Goal: Task Accomplishment & Management: Use online tool/utility

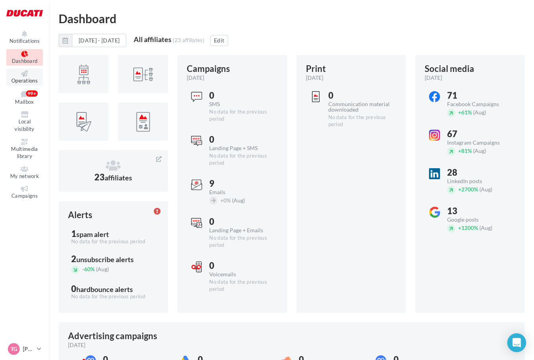
click at [22, 73] on icon at bounding box center [25, 73] width 32 height 6
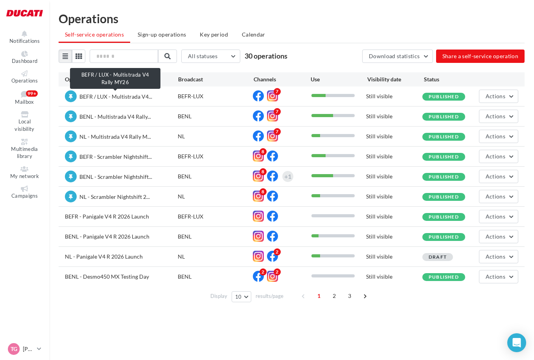
click at [118, 100] on span "BEFR / LUX - Multistrada V4..." at bounding box center [115, 97] width 73 height 8
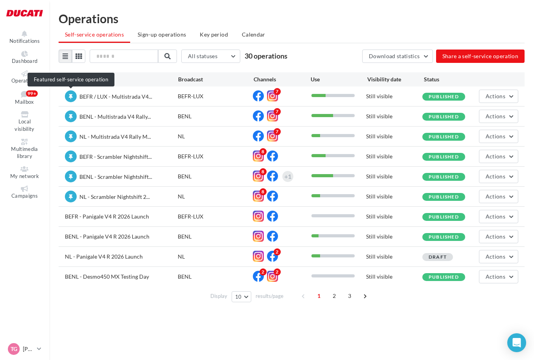
click at [71, 96] on icon at bounding box center [71, 96] width 4 height 5
click at [154, 98] on div "BEFR / LUX - Multistrada V4..." at bounding box center [121, 96] width 113 height 13
click at [187, 98] on div "BEFR-LUX" at bounding box center [215, 96] width 75 height 8
click at [506, 101] on button "Actions" at bounding box center [498, 96] width 39 height 13
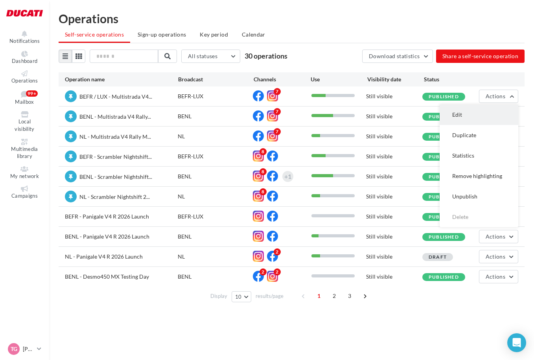
click at [474, 117] on button "Edit" at bounding box center [478, 115] width 79 height 20
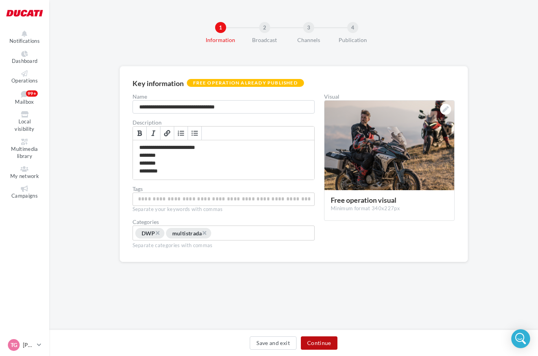
click at [325, 341] on button "Continue" at bounding box center [319, 342] width 37 height 13
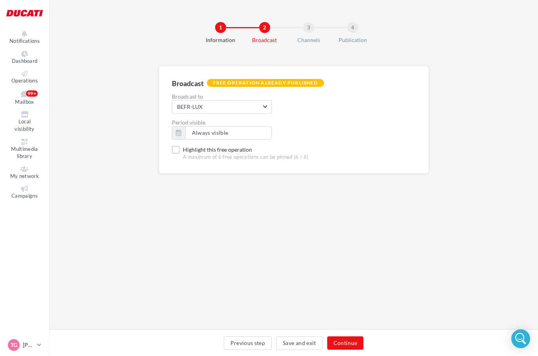
click at [325, 341] on div "Previous step Save and exit Continue" at bounding box center [293, 344] width 476 height 17
click at [338, 342] on button "Continue" at bounding box center [345, 342] width 37 height 13
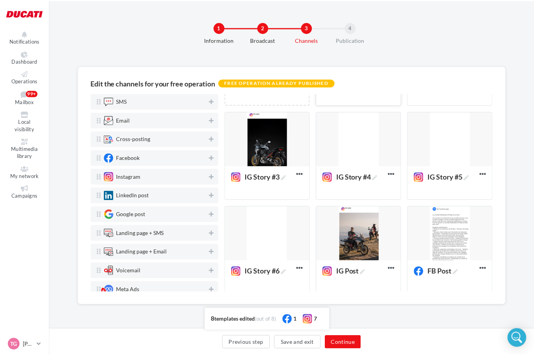
scroll to position [88, 0]
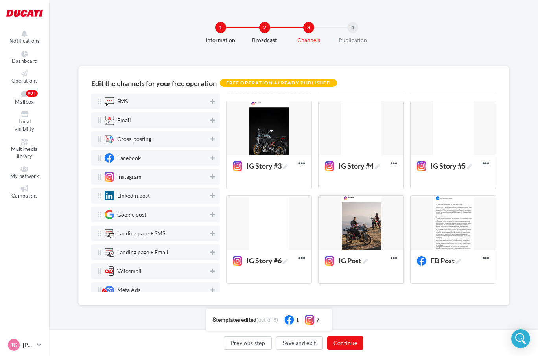
click at [354, 222] on div at bounding box center [360, 223] width 85 height 55
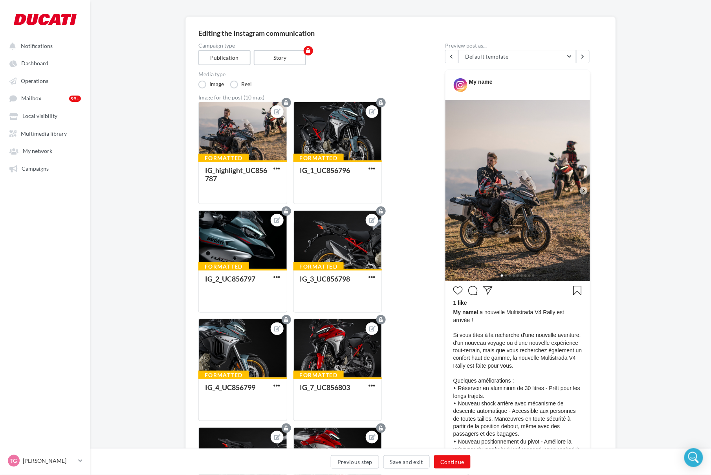
scroll to position [29, 0]
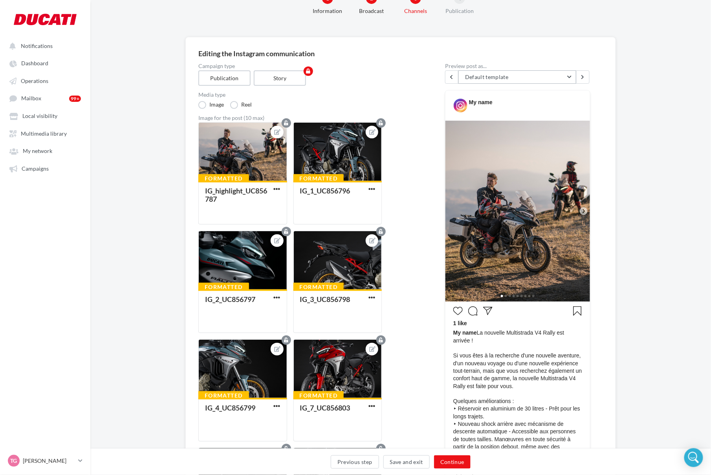
click at [537, 81] on button "Default template" at bounding box center [518, 76] width 118 height 13
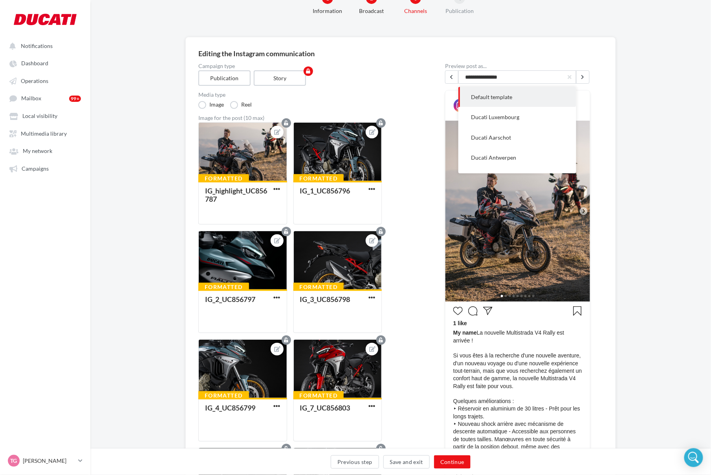
click at [395, 83] on div "Campaign type Publication Story" at bounding box center [309, 74] width 222 height 22
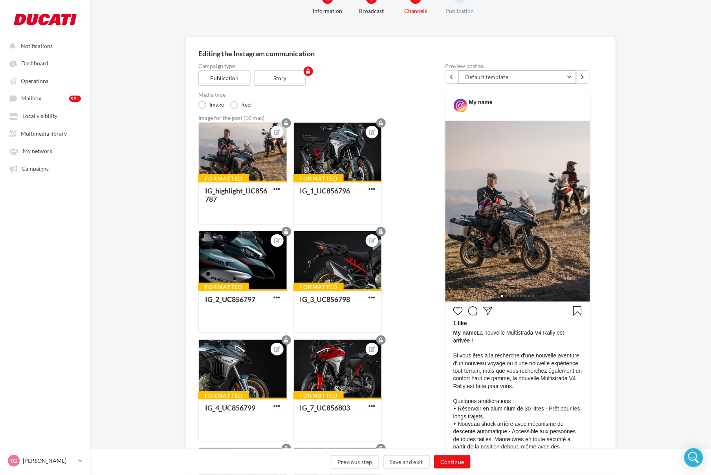
click at [537, 77] on button "Default template" at bounding box center [518, 76] width 118 height 13
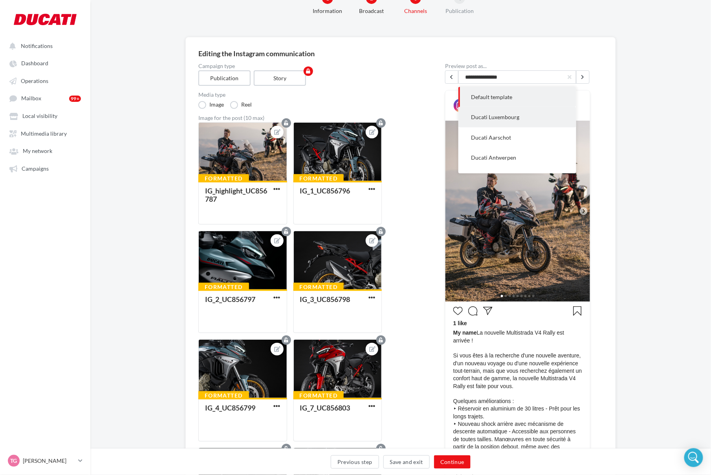
click at [518, 114] on span "Ducati Luxembourg" at bounding box center [495, 117] width 48 height 7
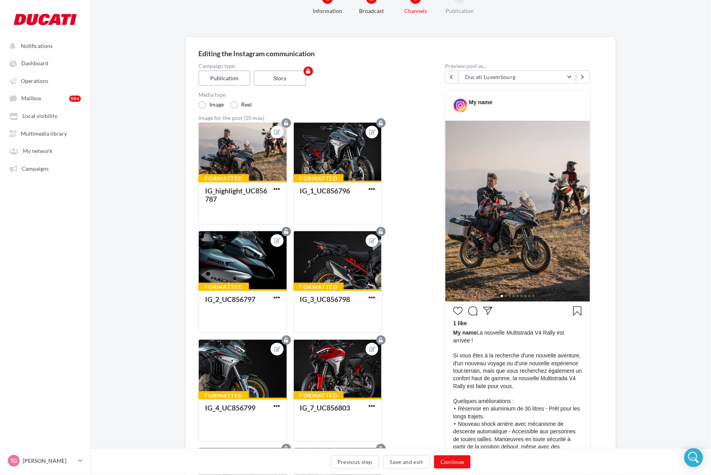
click at [514, 50] on div "Editing the Instagram communication" at bounding box center [400, 53] width 405 height 7
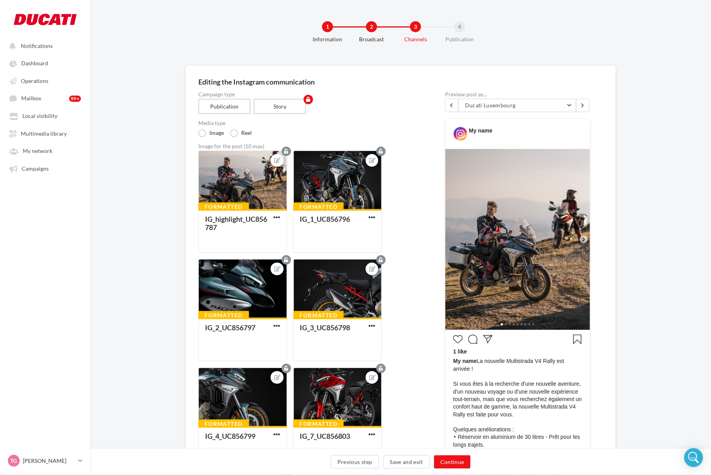
scroll to position [0, 0]
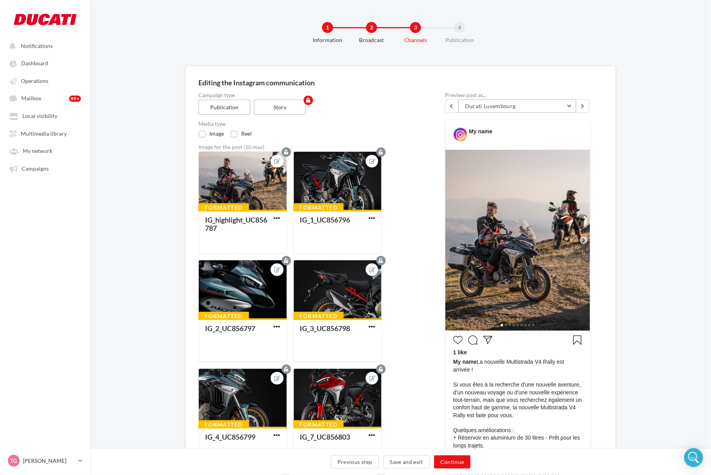
click at [537, 106] on button "Ducati Luxembourg" at bounding box center [518, 105] width 118 height 13
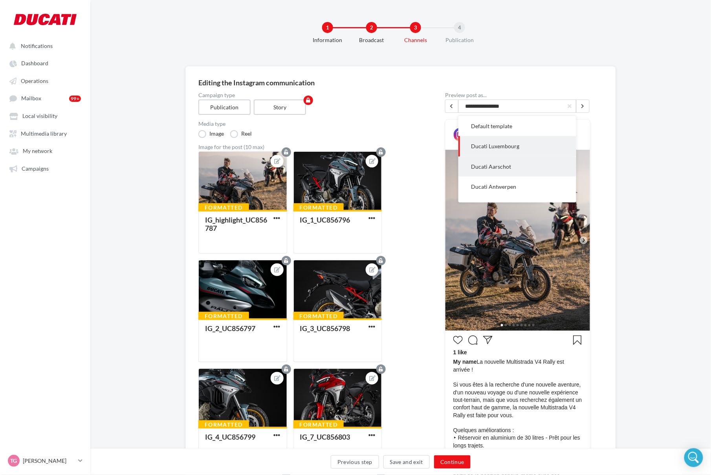
click at [537, 175] on button "Ducati Aarschot" at bounding box center [518, 166] width 118 height 20
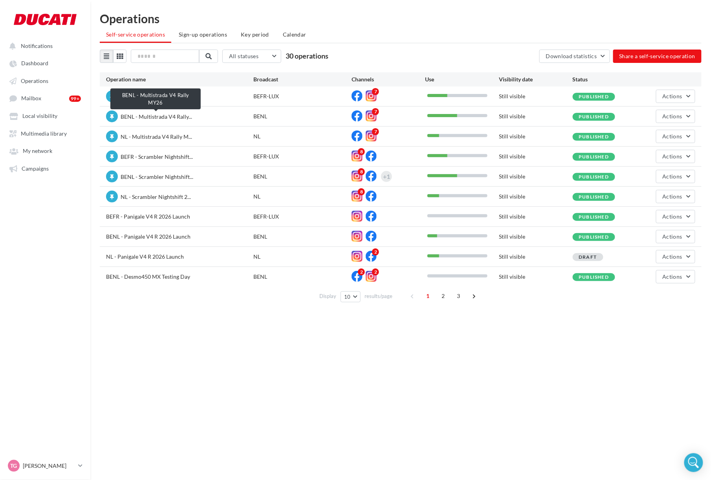
click at [170, 115] on span "BENL - Multistrada V4 Rally..." at bounding box center [157, 116] width 72 height 7
click at [683, 120] on button "Actions" at bounding box center [675, 116] width 39 height 13
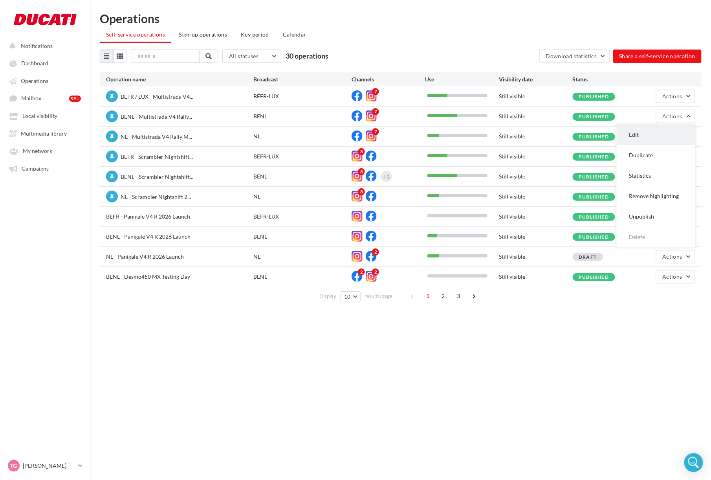
click at [658, 135] on button "Edit" at bounding box center [656, 135] width 79 height 20
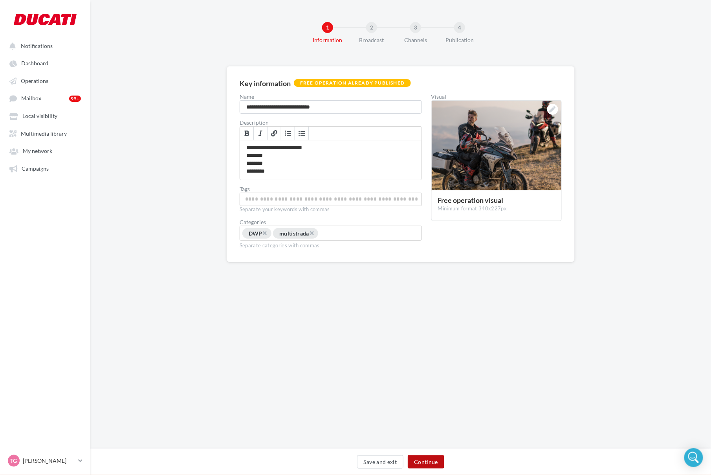
click at [438, 461] on button "Continue" at bounding box center [426, 461] width 37 height 13
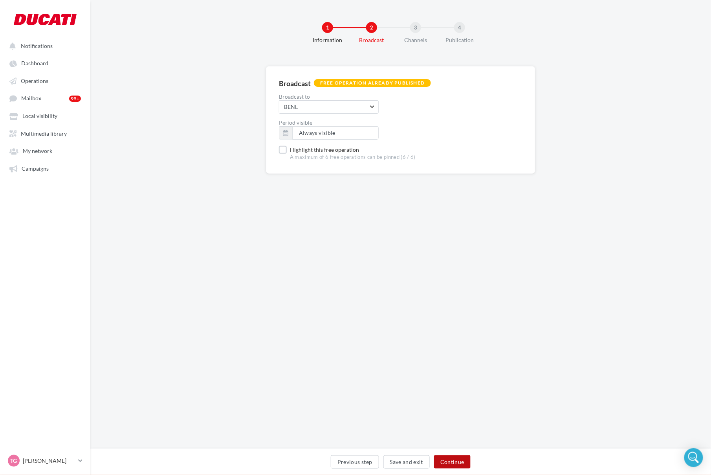
click at [446, 464] on button "Continue" at bounding box center [452, 461] width 37 height 13
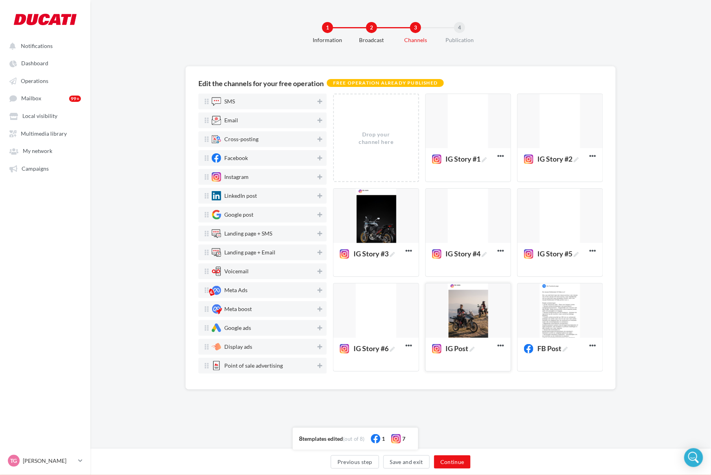
click at [474, 304] on div at bounding box center [468, 310] width 85 height 55
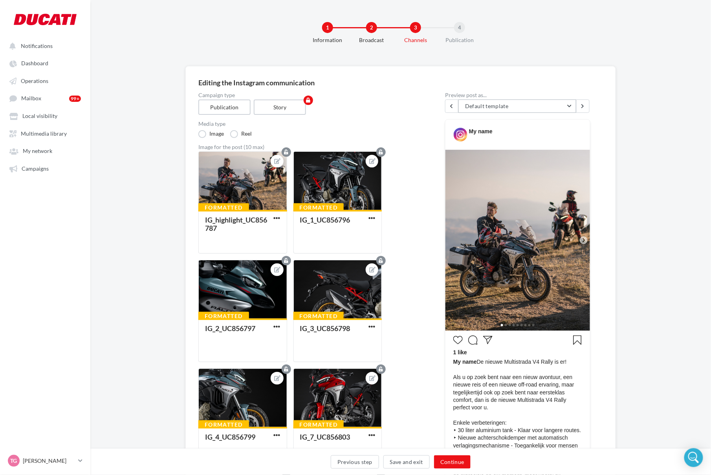
click at [553, 105] on button "Default template" at bounding box center [518, 105] width 118 height 13
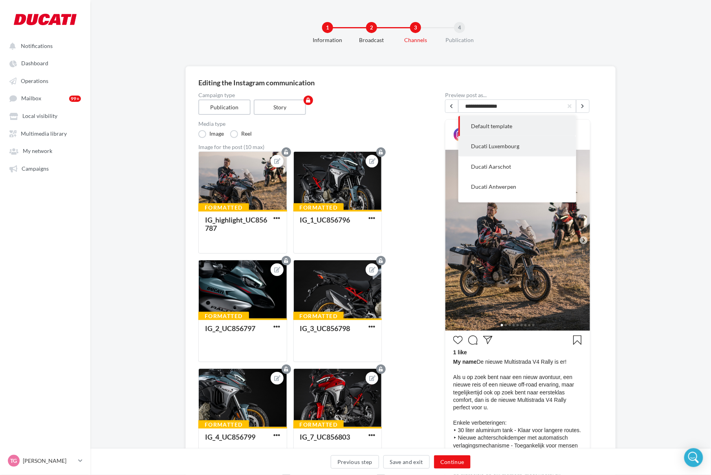
click at [487, 150] on button "Ducati Luxembourg" at bounding box center [518, 146] width 118 height 20
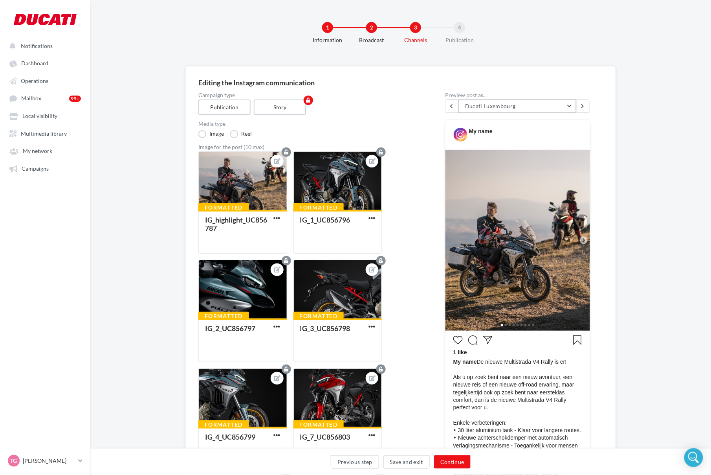
click at [546, 110] on button "Ducati Luxembourg" at bounding box center [518, 105] width 118 height 13
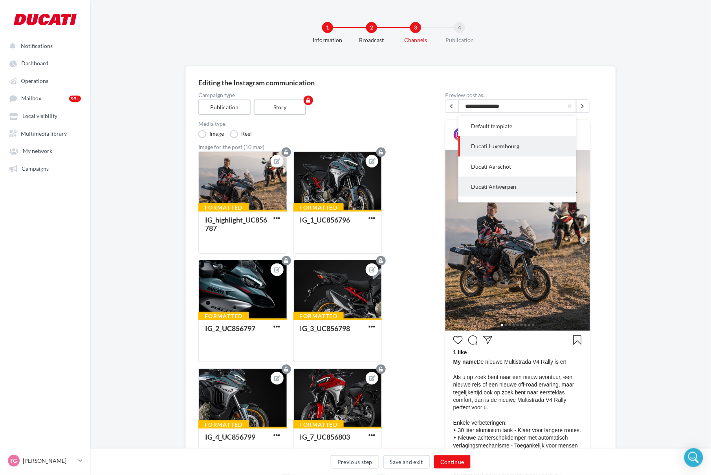
click at [497, 183] on span "Ducati Antwerpen" at bounding box center [493, 186] width 45 height 7
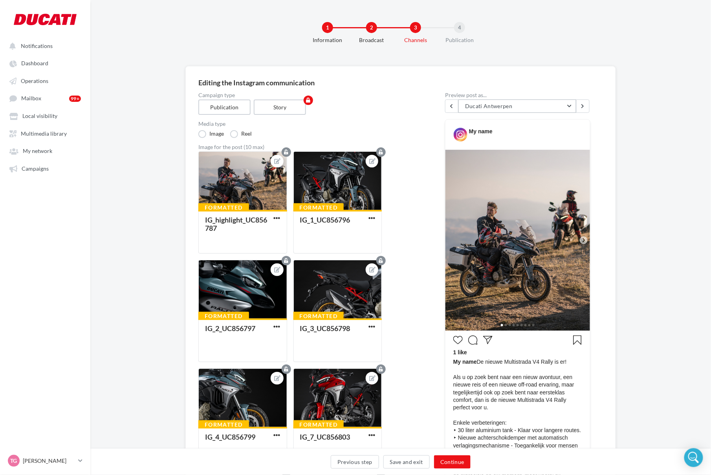
click at [571, 108] on button "Ducati Antwerpen" at bounding box center [518, 105] width 118 height 13
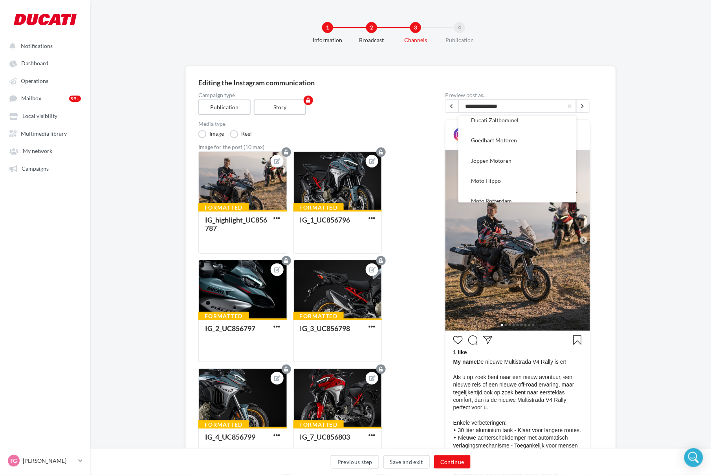
scroll to position [405, 0]
click at [503, 147] on span "Motoport Goes" at bounding box center [489, 144] width 37 height 7
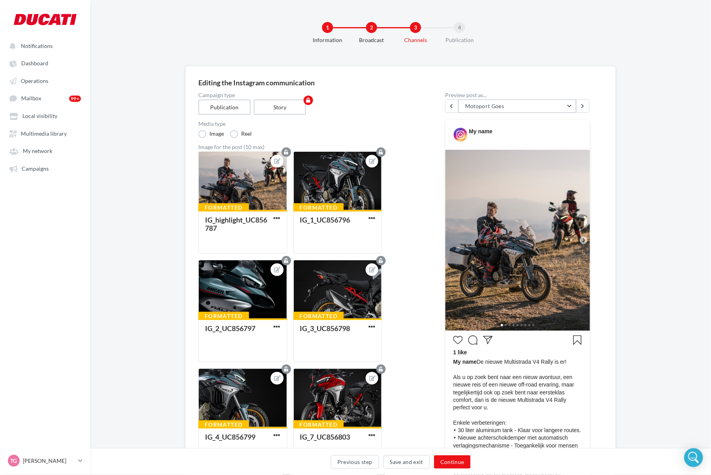
click at [573, 107] on button "Motoport Goes" at bounding box center [518, 105] width 118 height 13
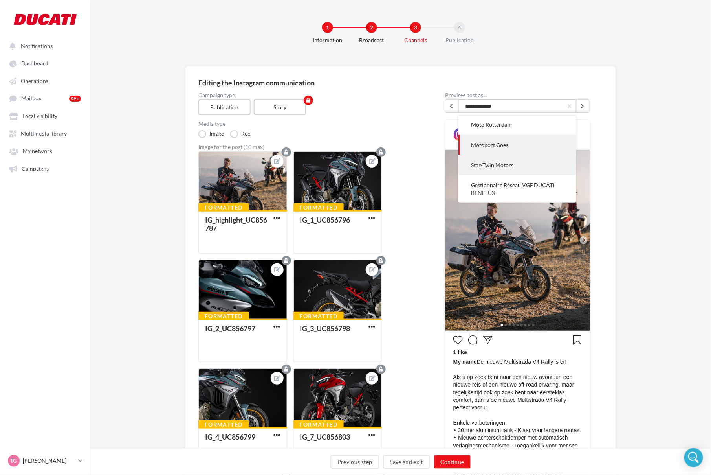
click at [509, 167] on span "Star-Twin Motors" at bounding box center [492, 165] width 42 height 7
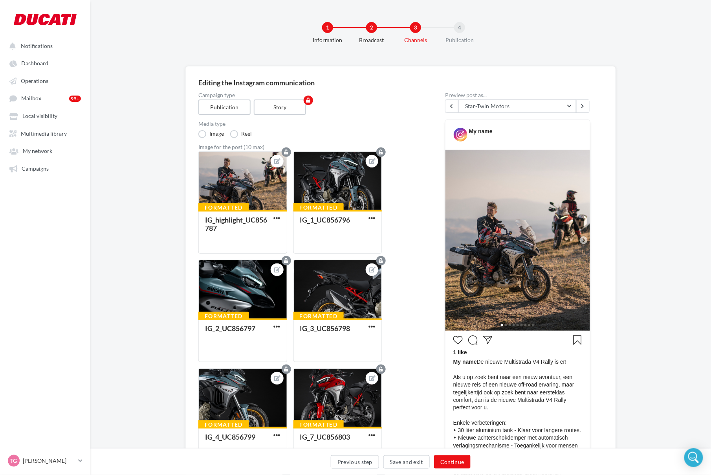
click at [425, 197] on div "Formatted IG_highlight_UC856787 Formatted IG_1_UC856796 Formatted IG_2_UC856797…" at bounding box center [312, 423] width 228 height 544
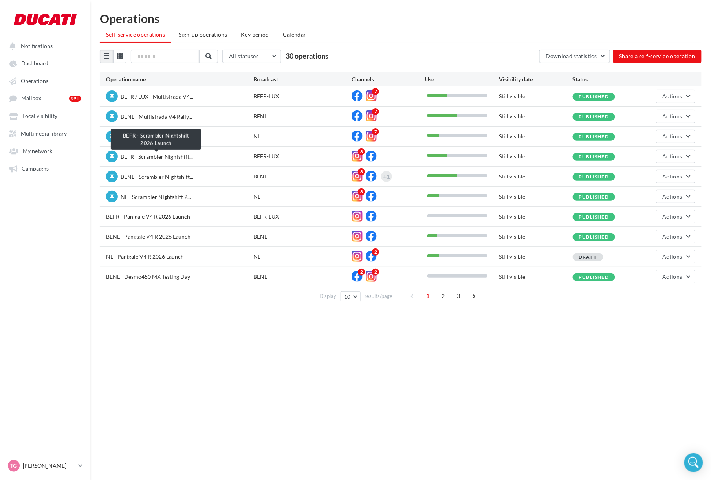
click at [160, 159] on span "BEFR - Scrambler Nightshift..." at bounding box center [157, 156] width 72 height 7
click at [675, 162] on button "Actions" at bounding box center [675, 156] width 39 height 13
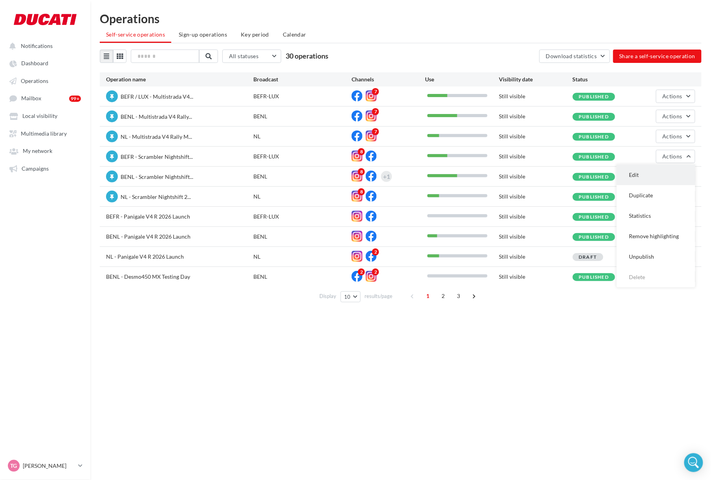
click at [648, 176] on button "Edit" at bounding box center [656, 175] width 79 height 20
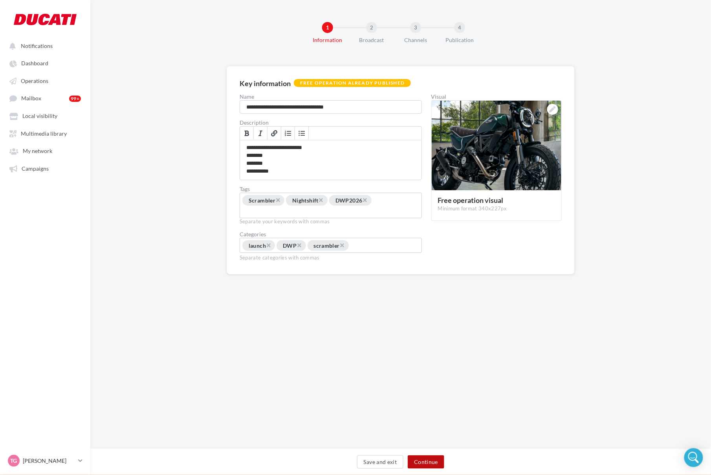
click at [423, 459] on button "Continue" at bounding box center [426, 461] width 37 height 13
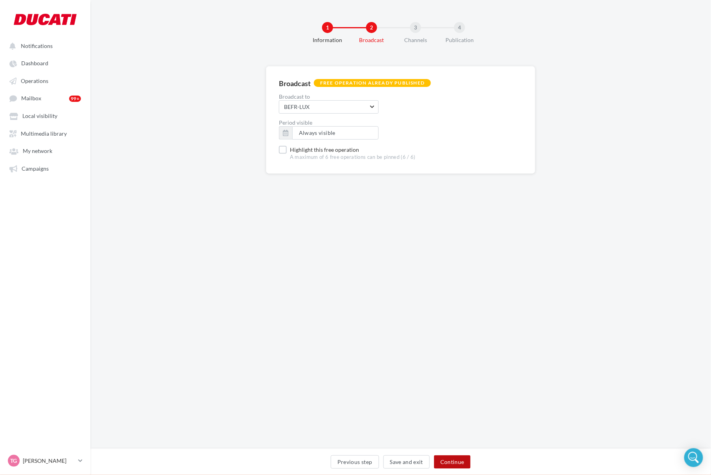
click at [443, 468] on button "Continue" at bounding box center [452, 461] width 37 height 13
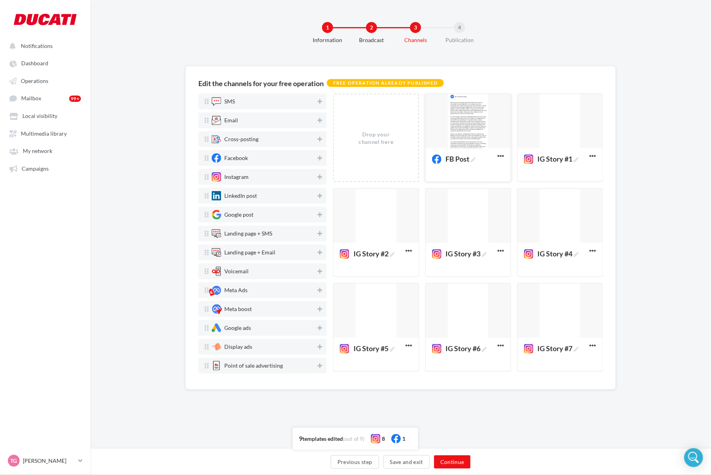
click at [498, 117] on div at bounding box center [468, 121] width 85 height 55
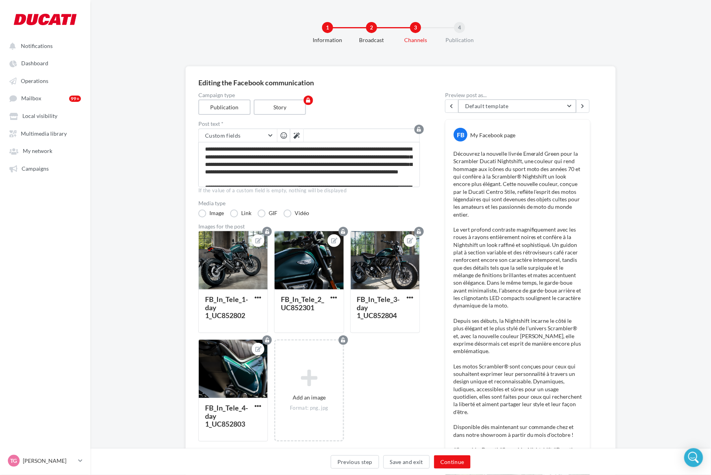
click at [568, 105] on button "Default template" at bounding box center [518, 105] width 118 height 13
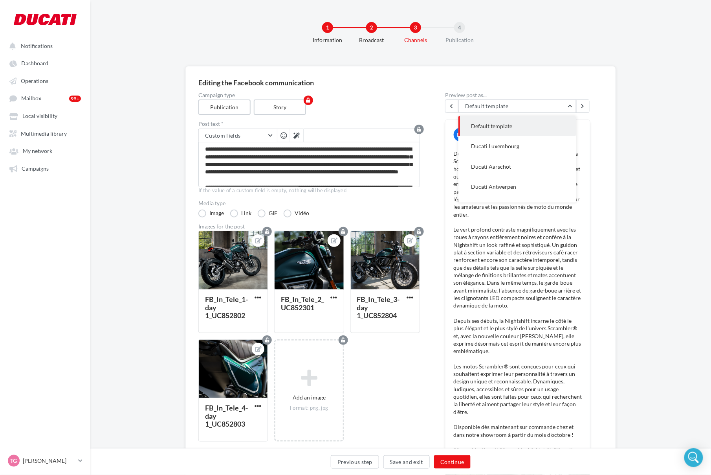
click at [654, 120] on div "Editing the Facebook communication Campaign type Publication Story Post text * …" at bounding box center [400, 371] width 621 height 610
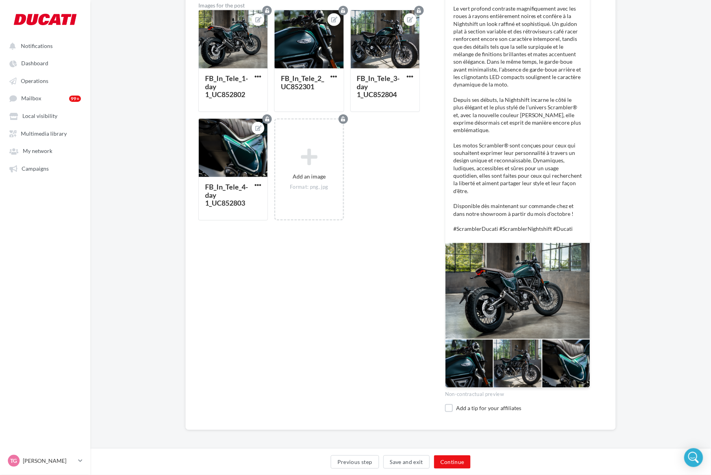
scroll to position [222, 0]
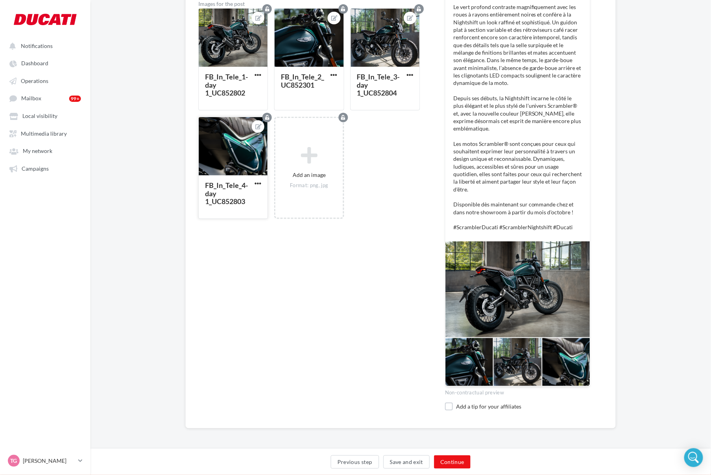
click at [247, 161] on div at bounding box center [233, 146] width 69 height 59
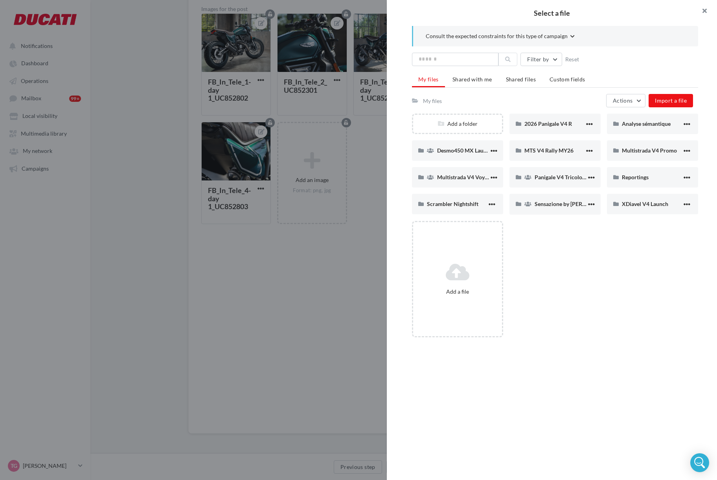
click at [700, 13] on button "button" at bounding box center [700, 12] width 31 height 24
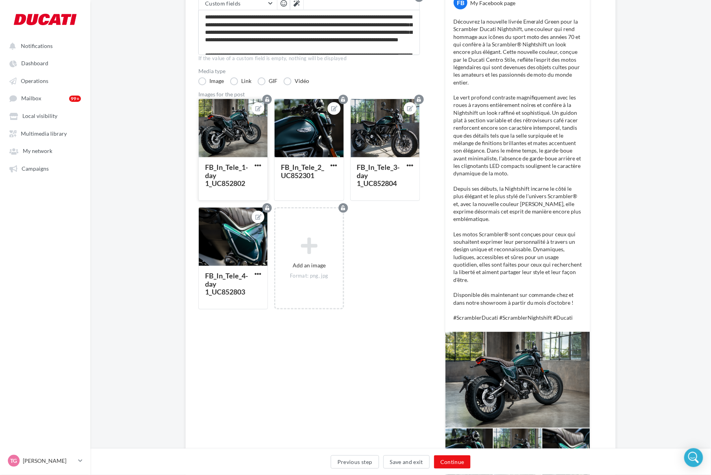
scroll to position [0, 0]
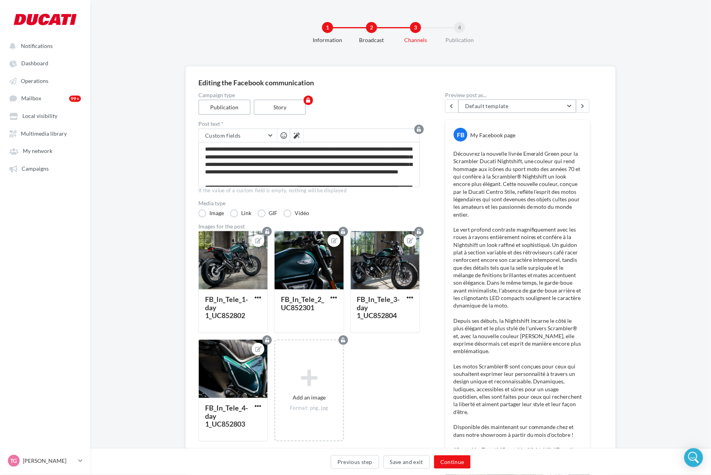
click at [571, 109] on button "Default template" at bounding box center [518, 105] width 118 height 13
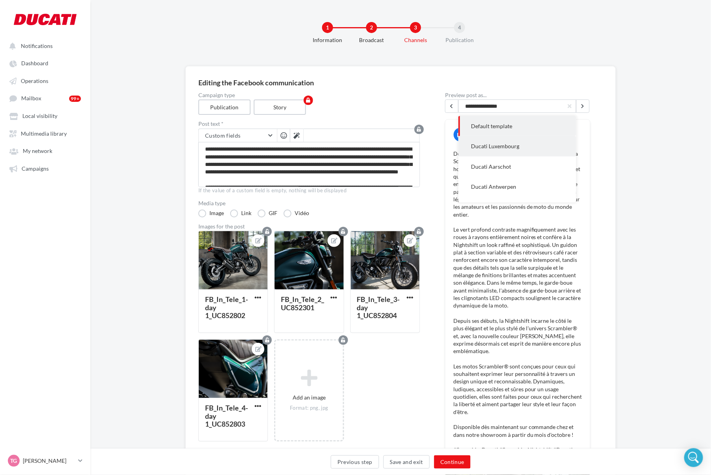
click at [524, 150] on button "Ducati Luxembourg" at bounding box center [518, 146] width 118 height 20
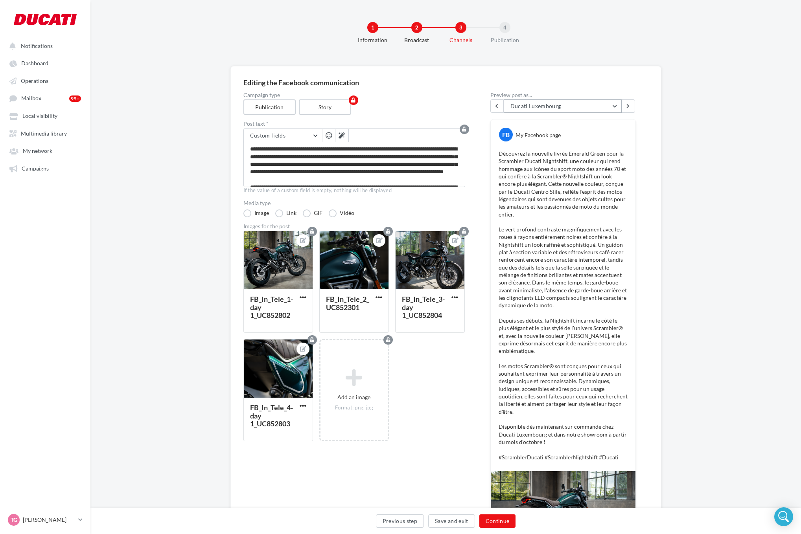
click at [617, 105] on button "Ducati Luxembourg" at bounding box center [562, 105] width 118 height 13
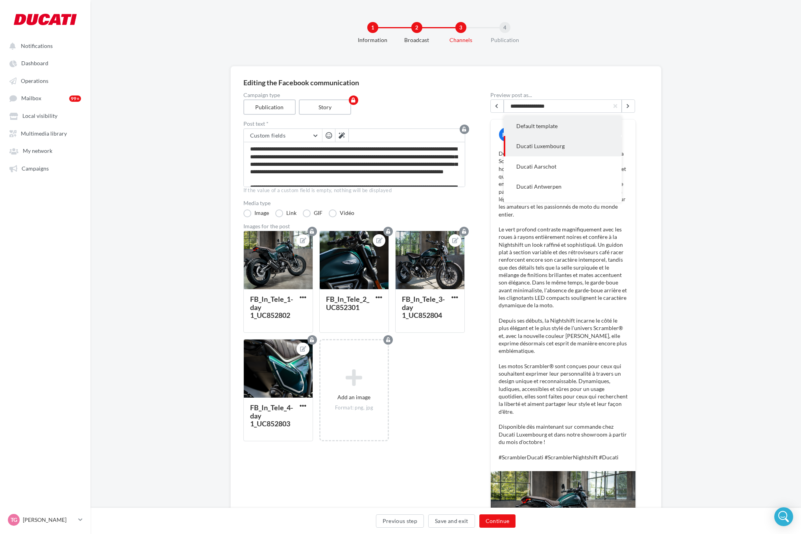
click at [545, 131] on button "Default template" at bounding box center [562, 126] width 118 height 20
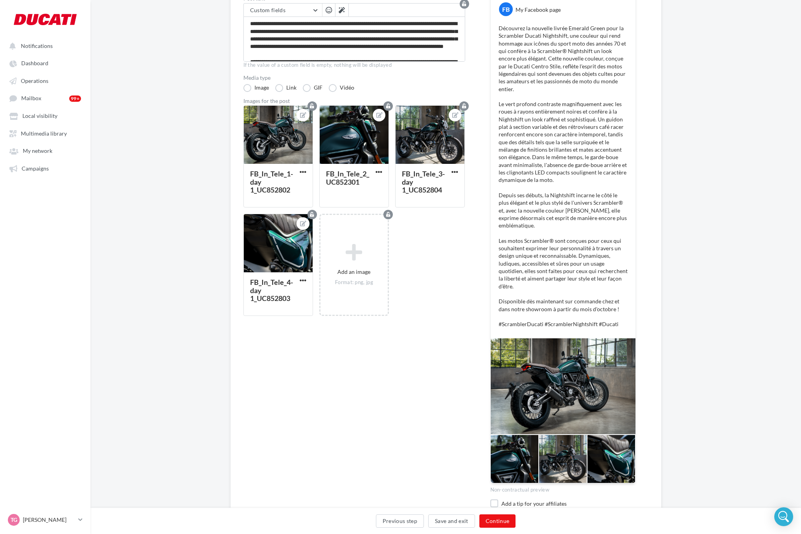
scroll to position [104, 0]
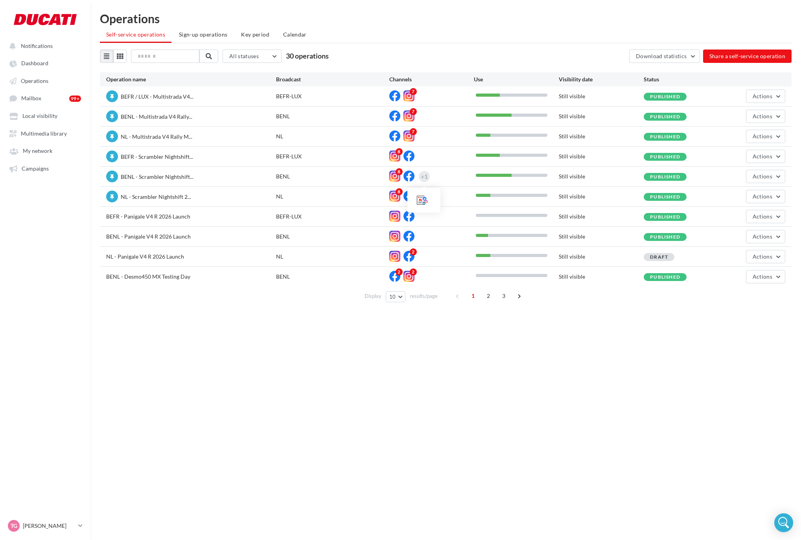
click at [421, 175] on div "+1" at bounding box center [424, 176] width 7 height 11
click at [145, 177] on span "BENL - Scrambler Nightshift..." at bounding box center [157, 176] width 73 height 7
click at [759, 176] on span "Actions" at bounding box center [762, 176] width 20 height 7
click at [736, 193] on button "Edit" at bounding box center [745, 195] width 79 height 20
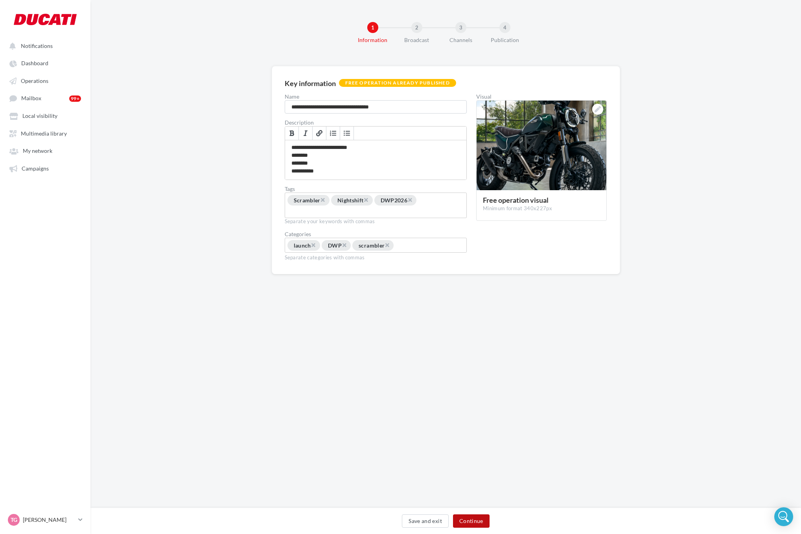
click at [483, 520] on button "Continue" at bounding box center [471, 520] width 37 height 13
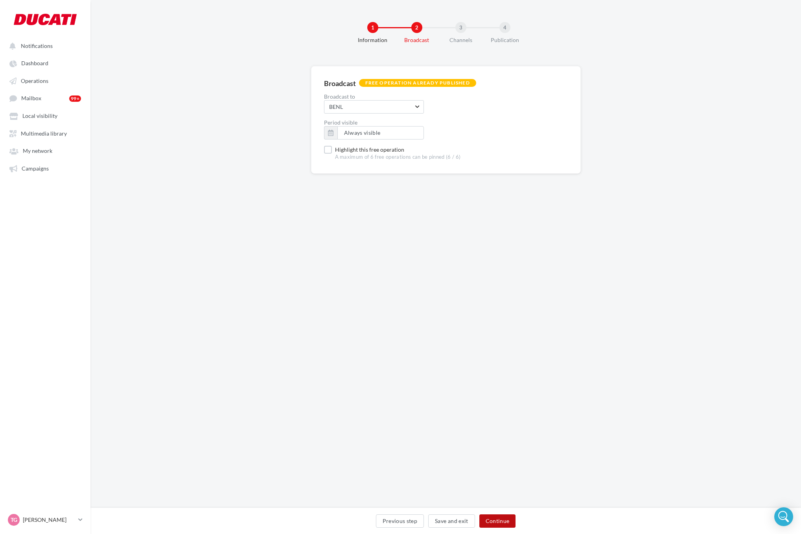
click at [510, 520] on button "Continue" at bounding box center [497, 520] width 37 height 13
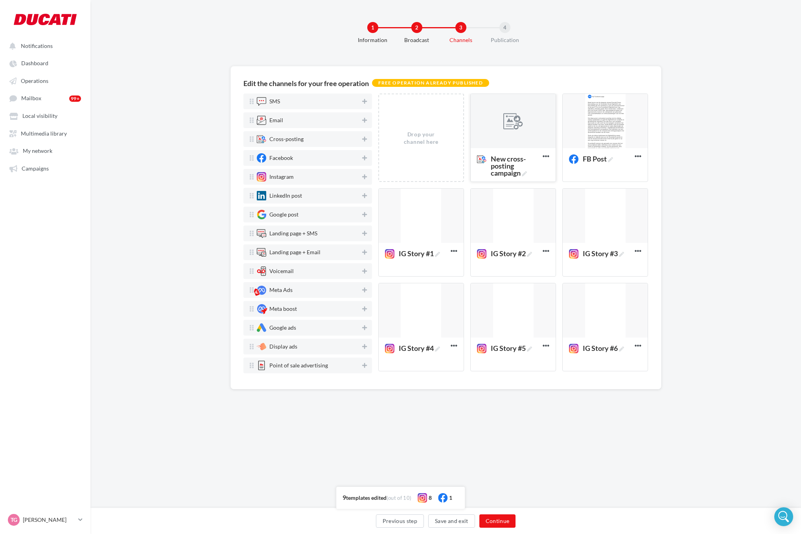
click at [509, 125] on div at bounding box center [513, 122] width 20 height 20
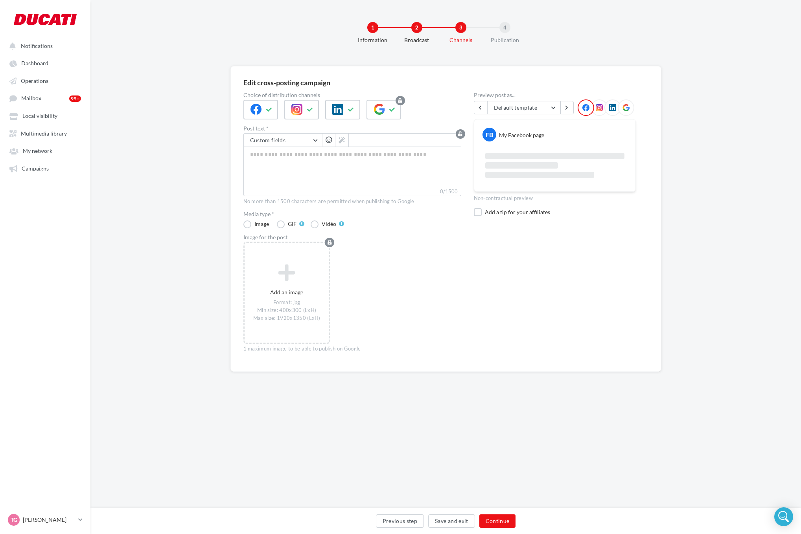
click at [599, 107] on icon at bounding box center [598, 107] width 7 height 7
click at [614, 110] on icon at bounding box center [612, 107] width 7 height 7
click at [595, 105] on icon at bounding box center [598, 107] width 7 height 7
click at [582, 110] on icon at bounding box center [585, 107] width 7 height 7
click at [399, 523] on button "Previous step" at bounding box center [400, 520] width 48 height 13
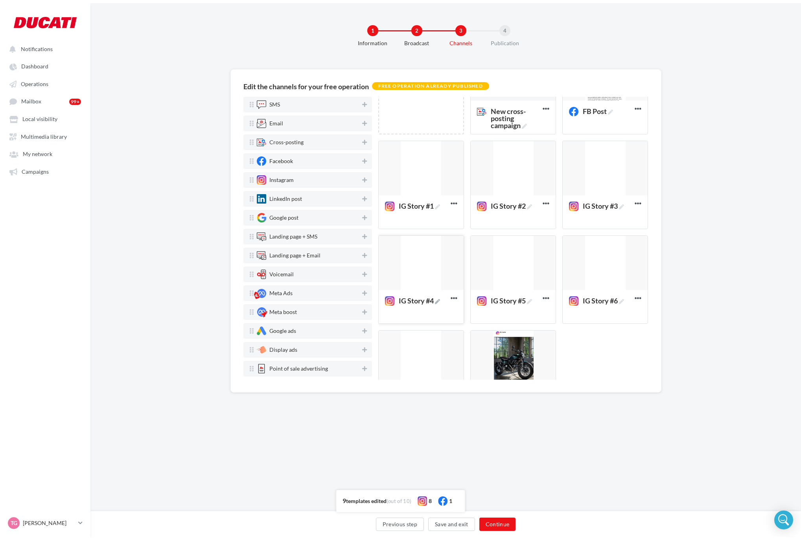
scroll to position [102, 0]
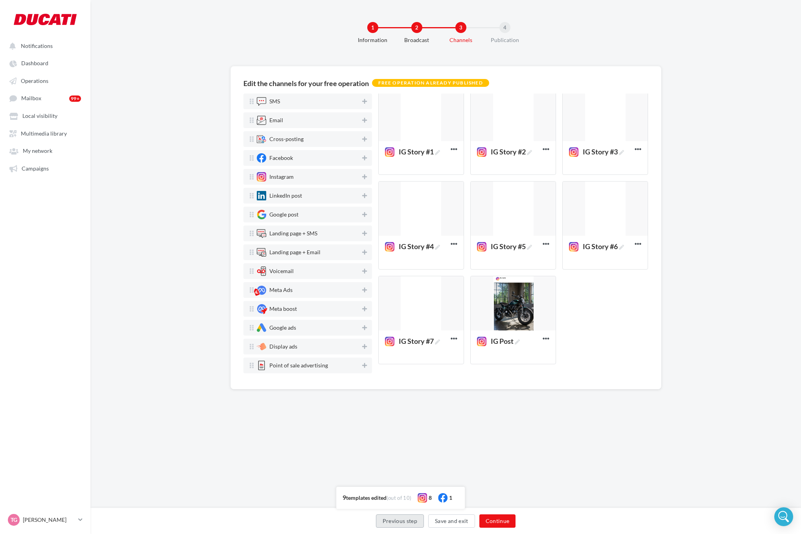
click at [380, 517] on button "Previous step" at bounding box center [400, 520] width 48 height 13
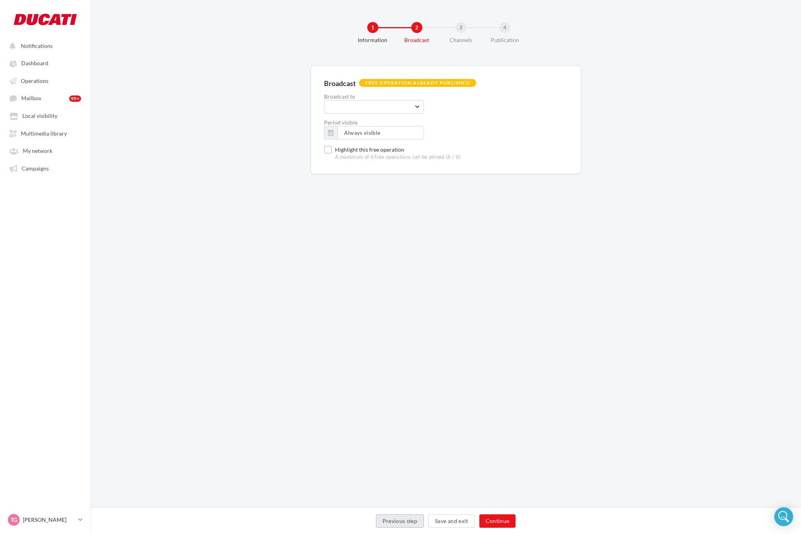
click at [381, 522] on button "Previous step" at bounding box center [400, 520] width 48 height 13
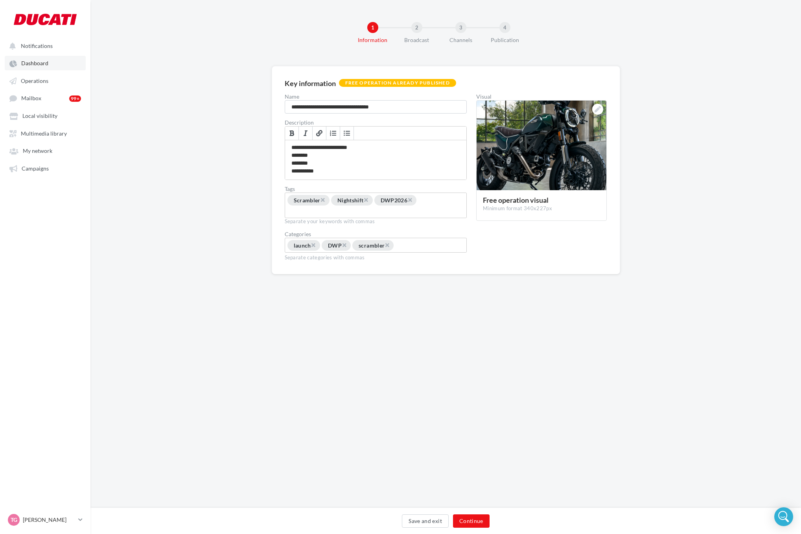
click at [31, 64] on span "Dashboard" at bounding box center [34, 63] width 27 height 7
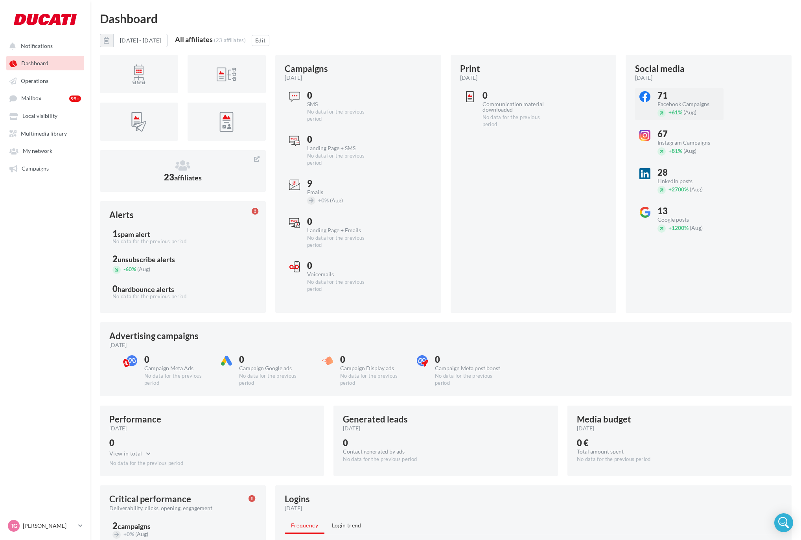
click at [652, 98] on div at bounding box center [645, 97] width 20 height 13
click at [691, 70] on div "Social media [DATE]" at bounding box center [705, 72] width 141 height 17
click at [31, 114] on span "Local visibility" at bounding box center [39, 116] width 35 height 7
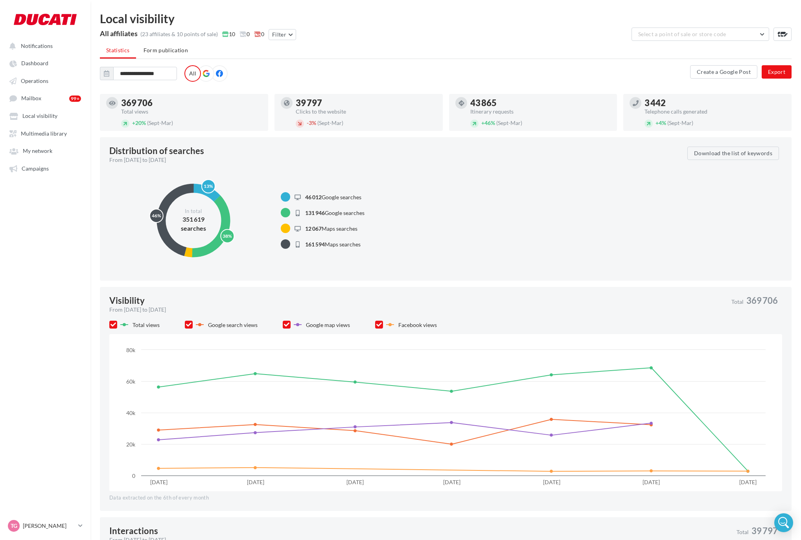
scroll to position [59, 0]
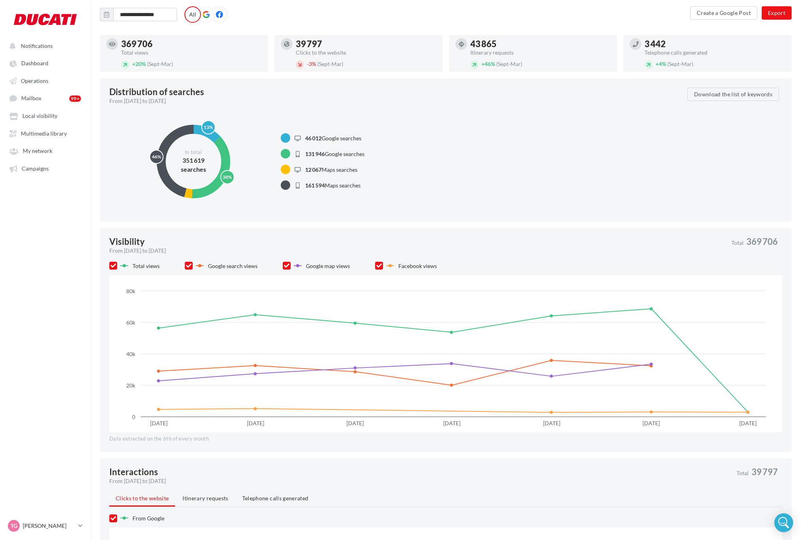
click at [32, 233] on nav "Notifications Dashboard Operations Mailbox 99+" at bounding box center [45, 270] width 90 height 540
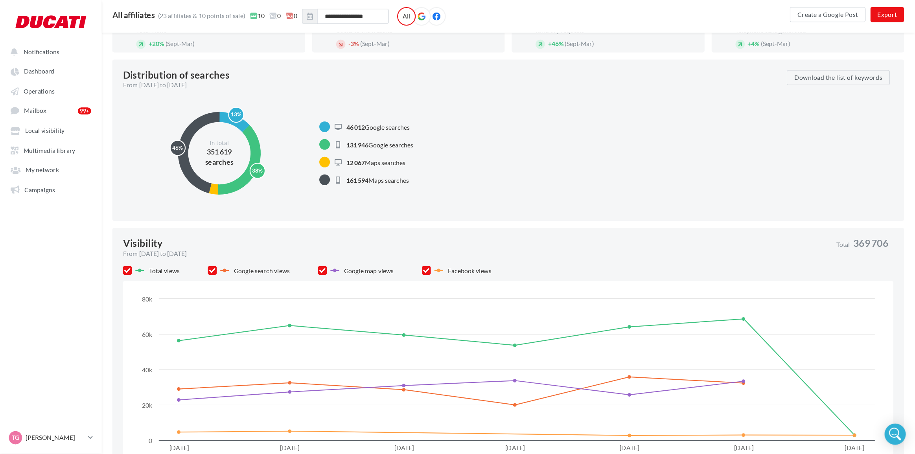
scroll to position [84, 0]
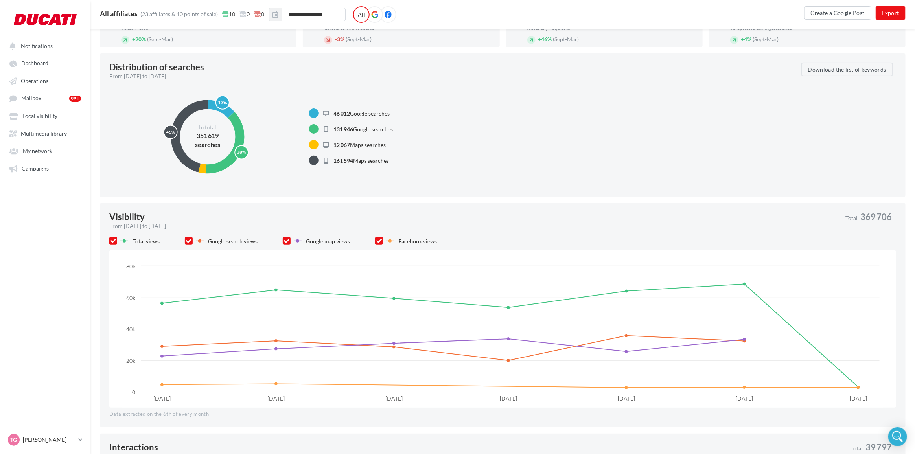
click at [54, 256] on nav "Notifications Dashboard Operations Mailbox 99+" at bounding box center [45, 227] width 90 height 454
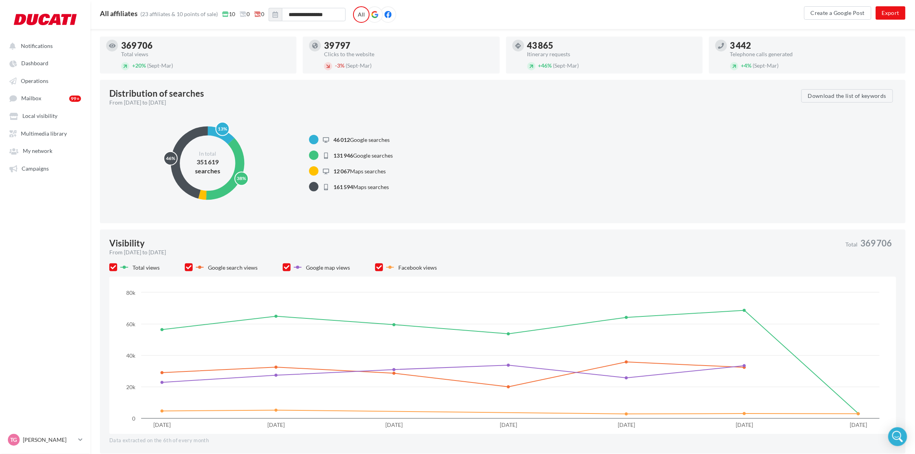
scroll to position [35, 0]
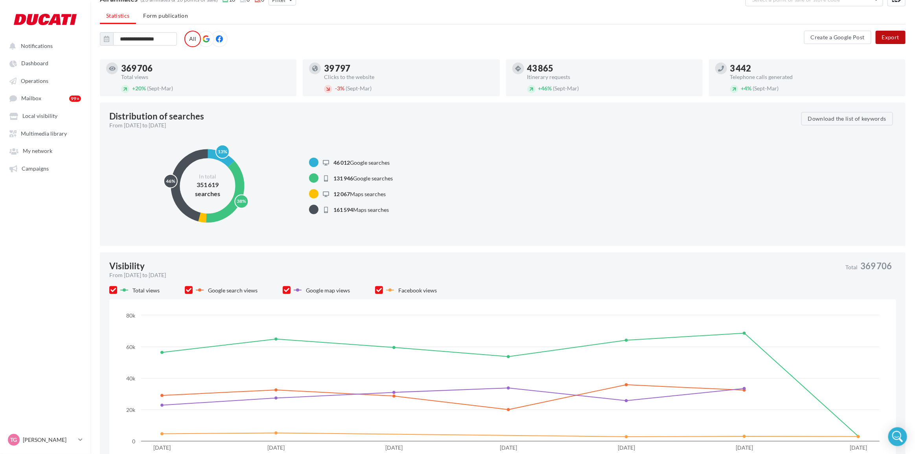
click at [806, 34] on button "Export" at bounding box center [890, 37] width 30 height 13
click at [614, 31] on div "**********" at bounding box center [452, 39] width 704 height 17
